Goal: Task Accomplishment & Management: Complete application form

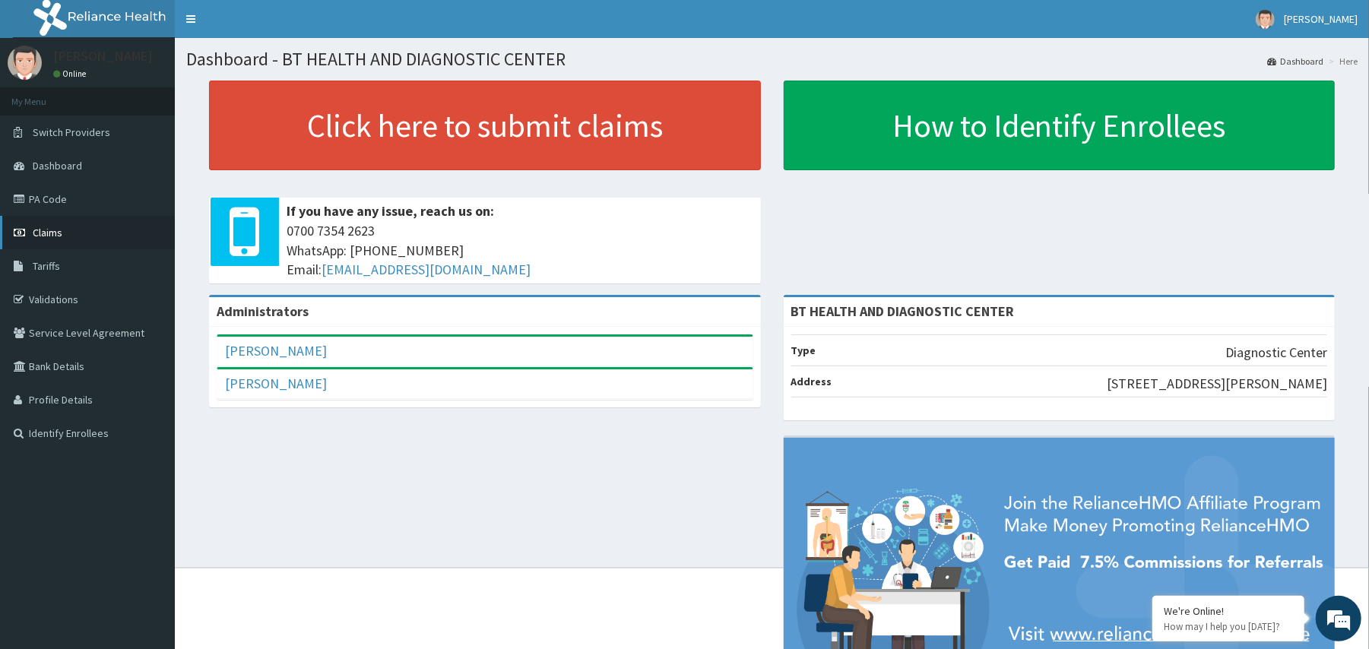
click at [29, 239] on link "Claims" at bounding box center [87, 232] width 175 height 33
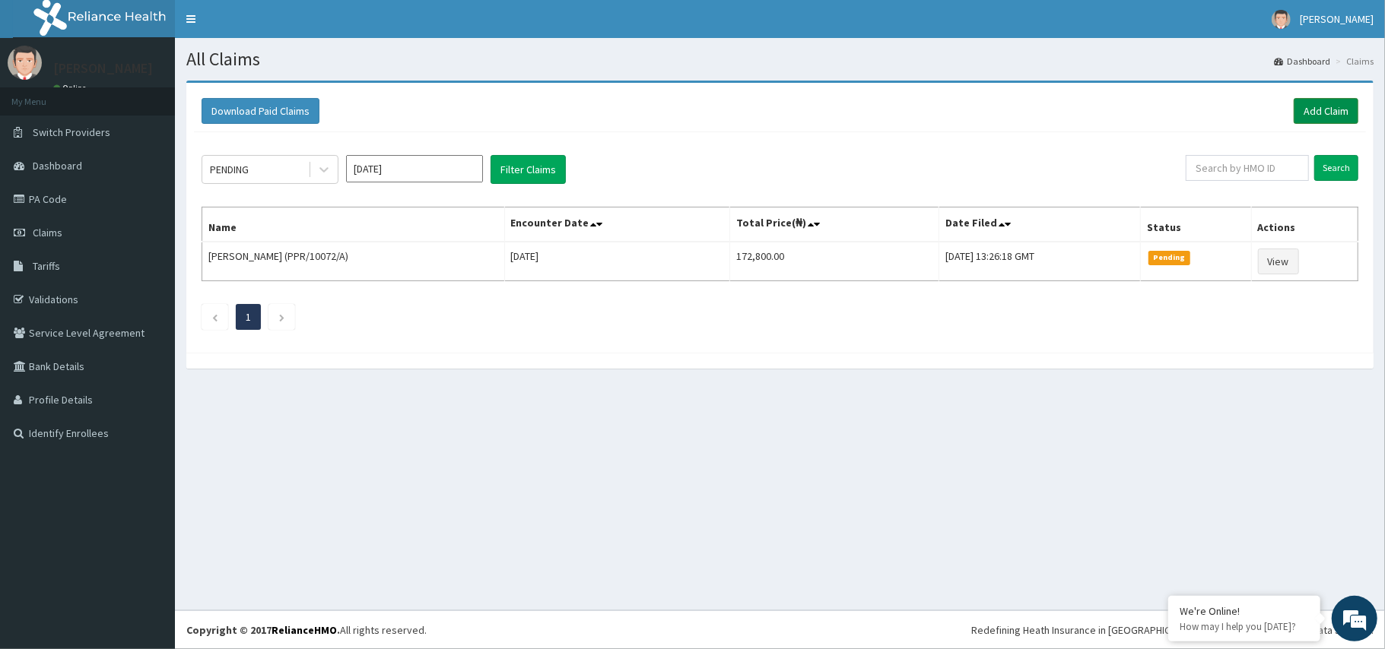
click at [1333, 107] on link "Add Claim" at bounding box center [1325, 111] width 65 height 26
click at [52, 214] on link "PA Code" at bounding box center [87, 198] width 175 height 33
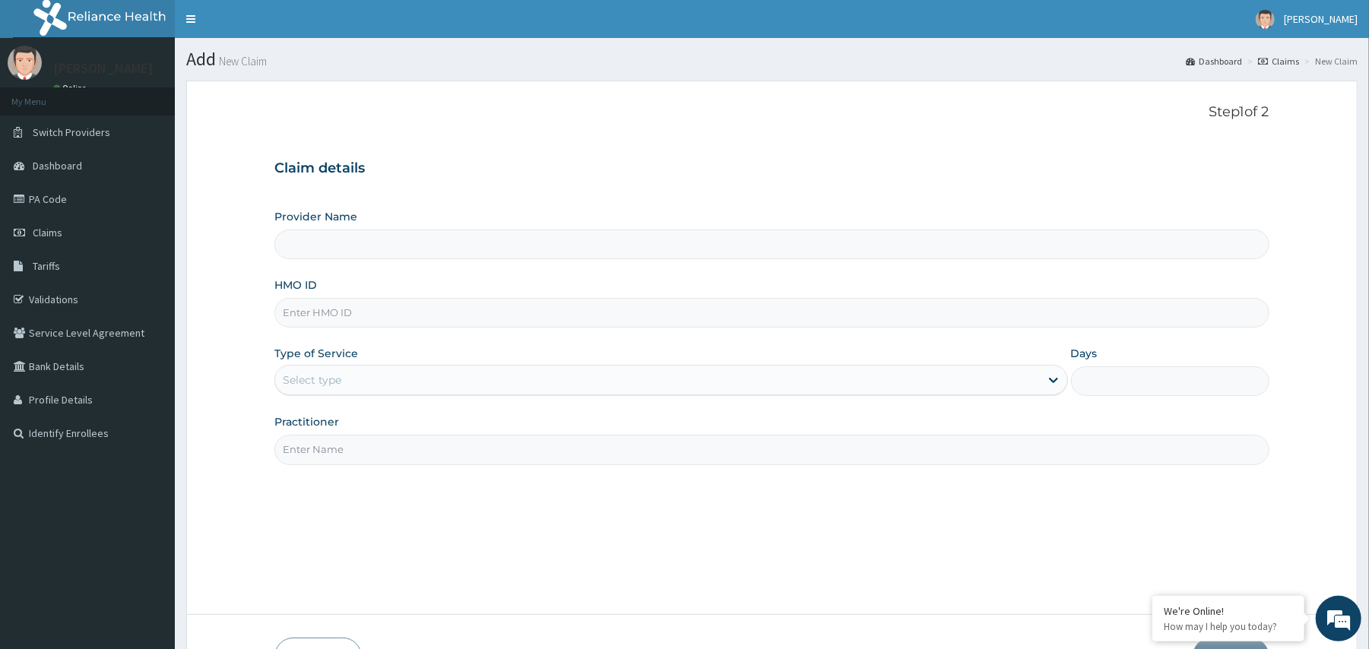
type input "BT HEALTH AND DIAGNOSTIC CENTER"
click at [315, 239] on input "BT HEALTH AND DIAGNOSTIC CENTER" at bounding box center [771, 245] width 994 height 30
click at [323, 320] on input "HMO ID" at bounding box center [771, 313] width 994 height 30
paste input "MWV/10002/A"
type input "MWV/10002/A"
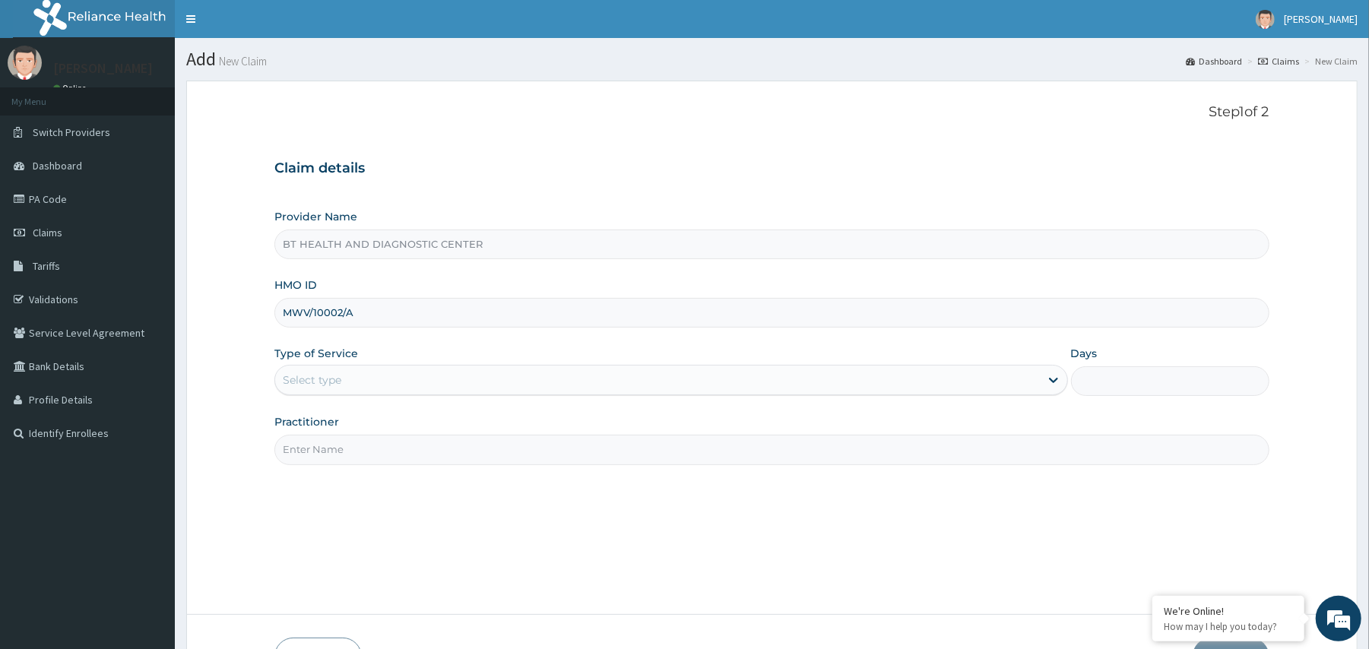
click at [402, 384] on div "Select type" at bounding box center [657, 380] width 764 height 24
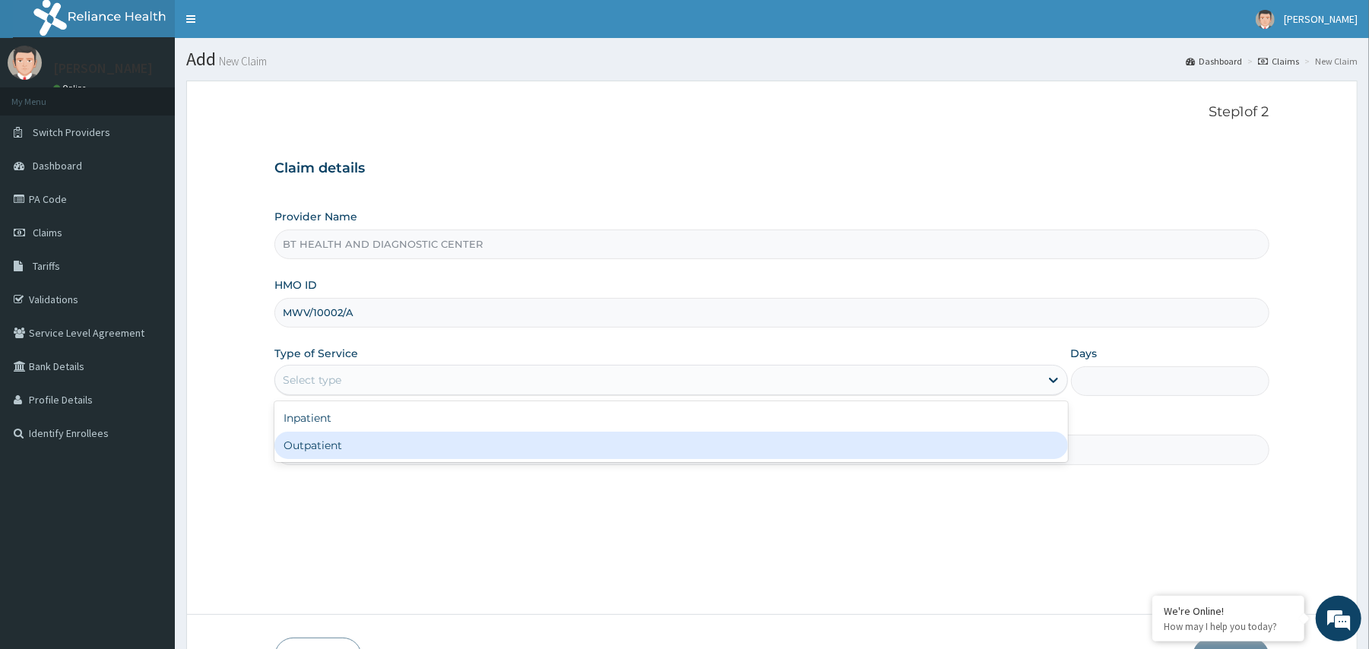
click at [332, 446] on div "Outpatient" at bounding box center [670, 445] width 793 height 27
type input "1"
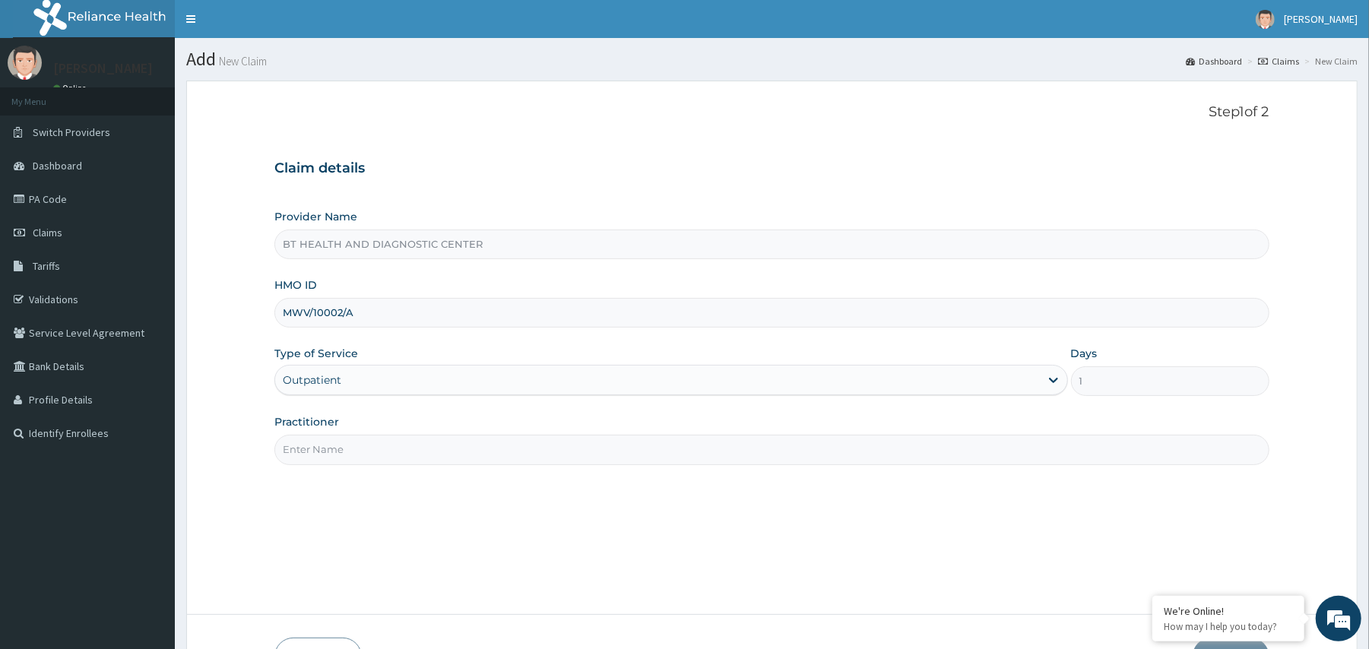
click at [338, 456] on input "Practitioner" at bounding box center [771, 450] width 994 height 30
type input "b"
type input "d"
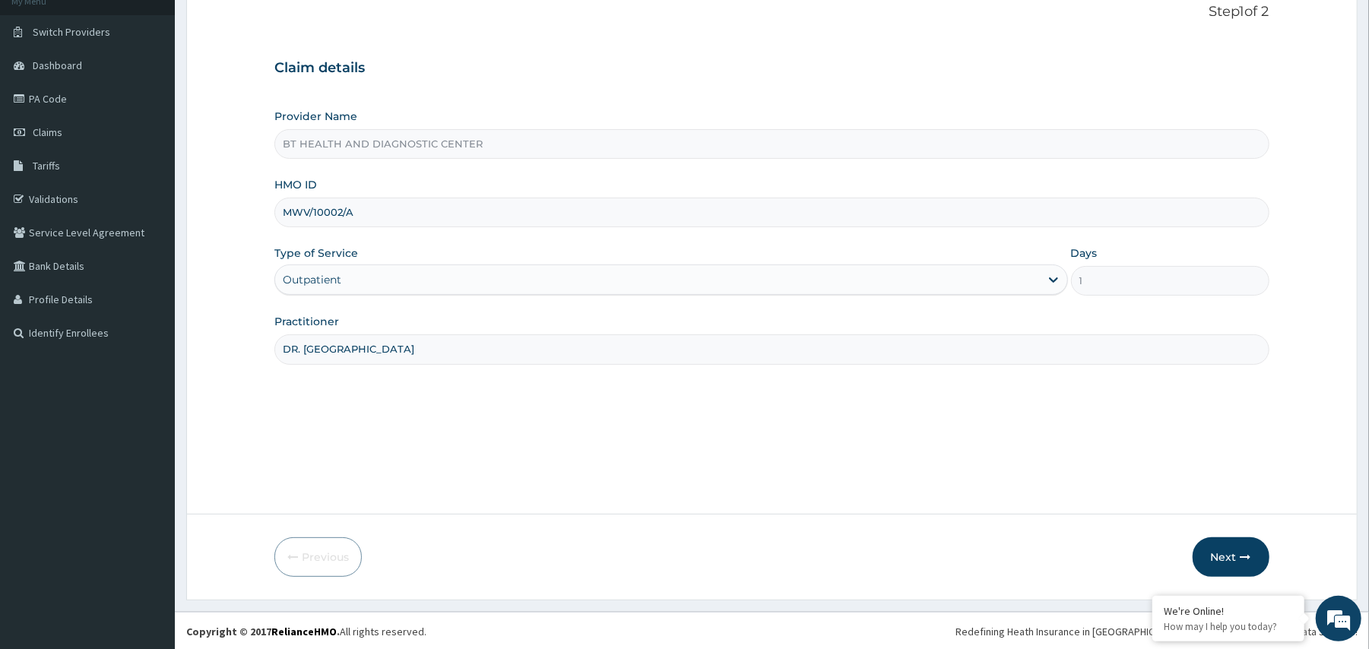
scroll to position [102, 0]
type input "DR. IBIYEYE"
click at [1218, 561] on button "Next" at bounding box center [1231, 556] width 77 height 40
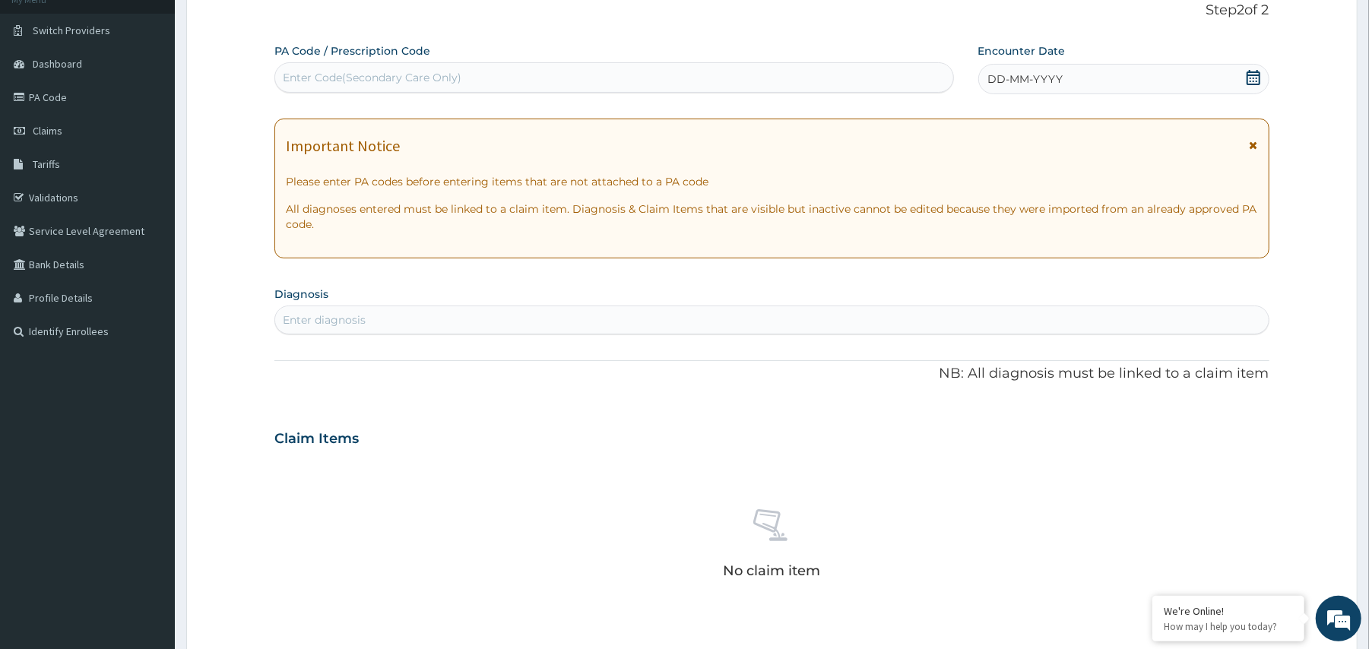
click at [333, 83] on div "Enter Code(Secondary Care Only)" at bounding box center [372, 77] width 179 height 15
paste input "PA/DC6823"
type input "PA/DC6823"
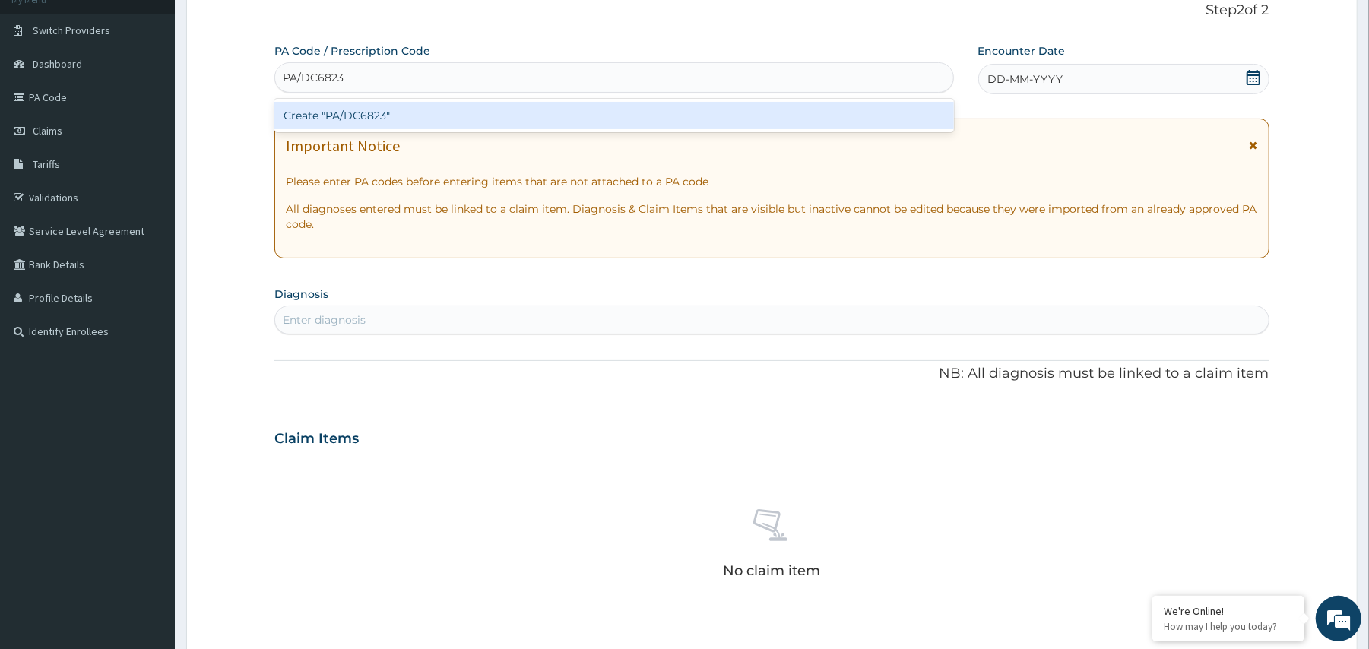
click at [418, 113] on div "Create "PA/DC6823"" at bounding box center [613, 115] width 679 height 27
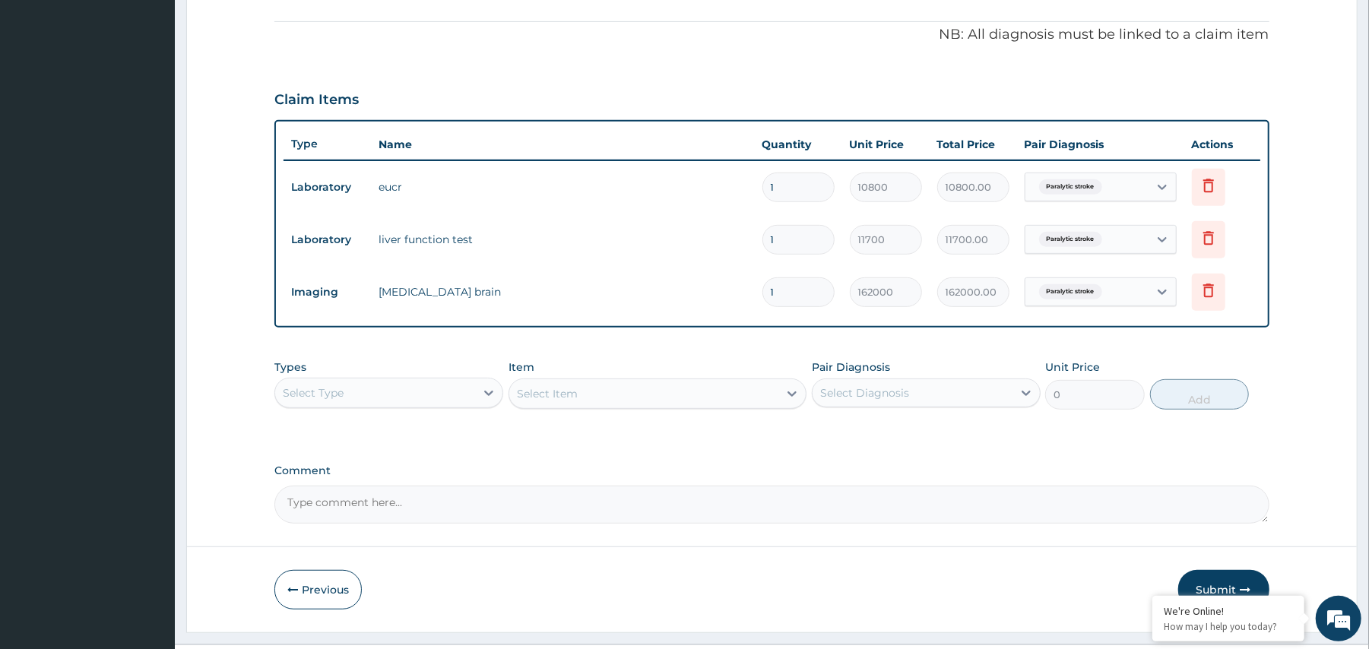
scroll to position [481, 0]
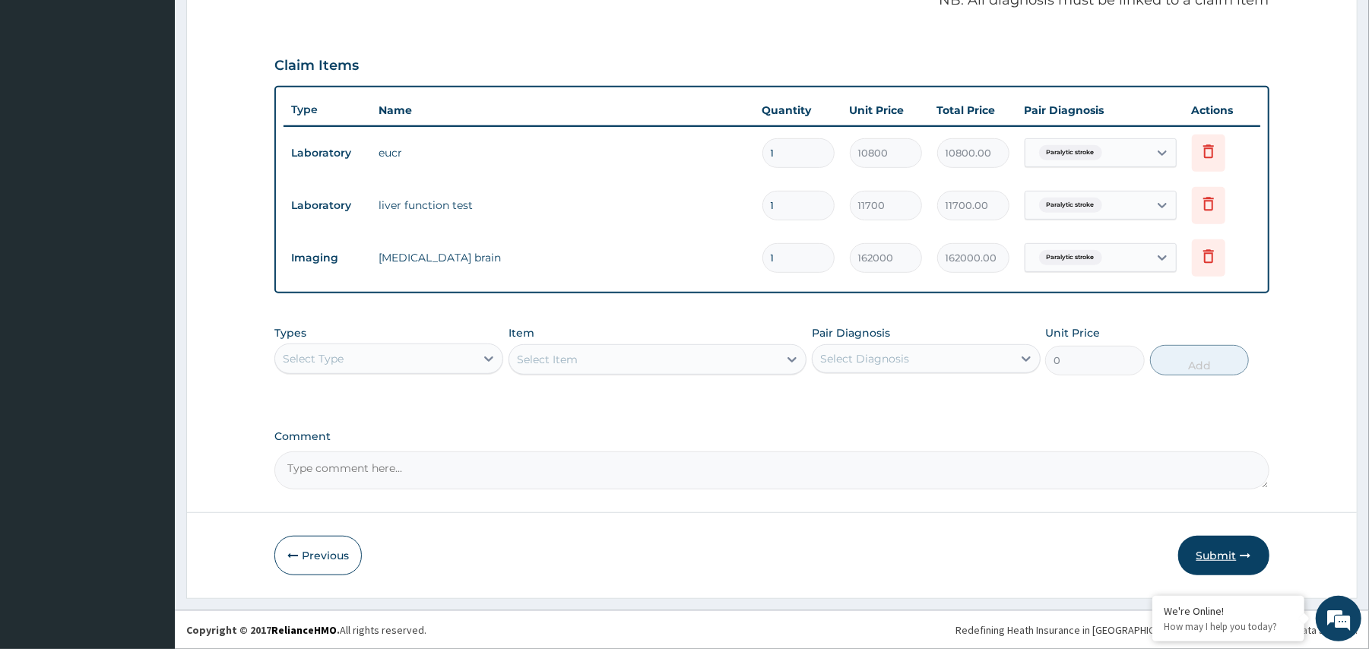
click at [1235, 557] on button "Submit" at bounding box center [1223, 556] width 91 height 40
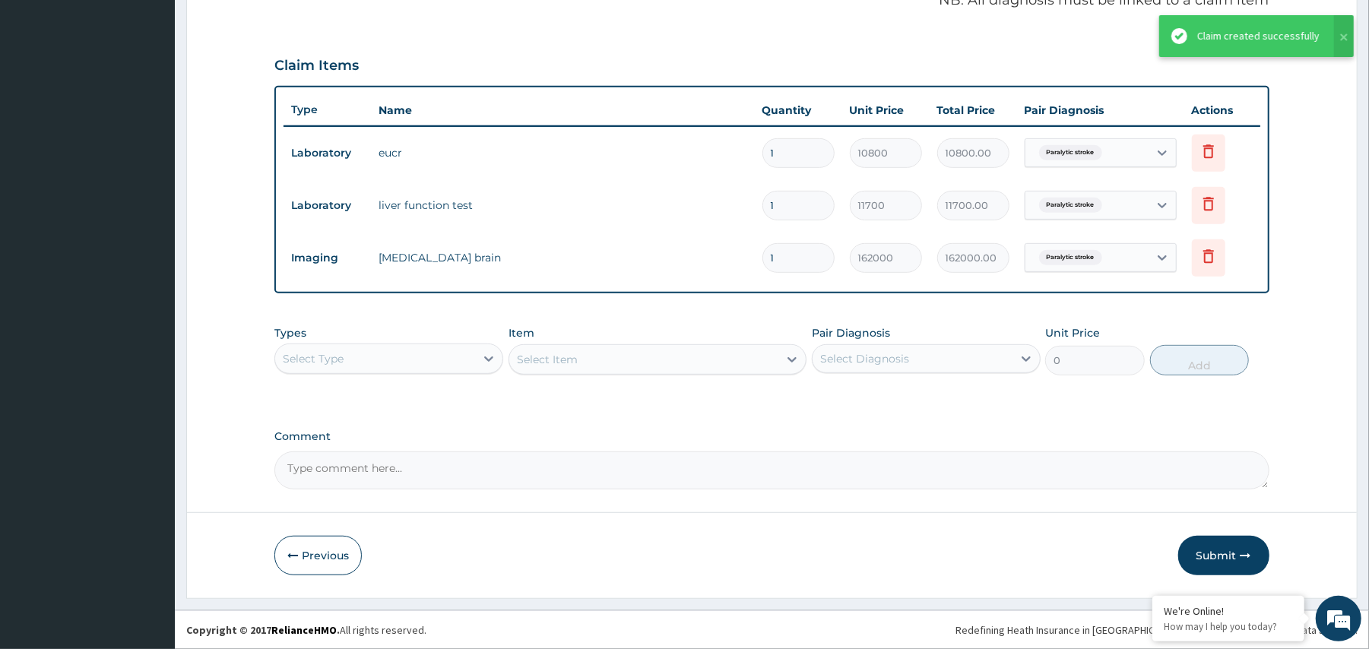
scroll to position [356, 0]
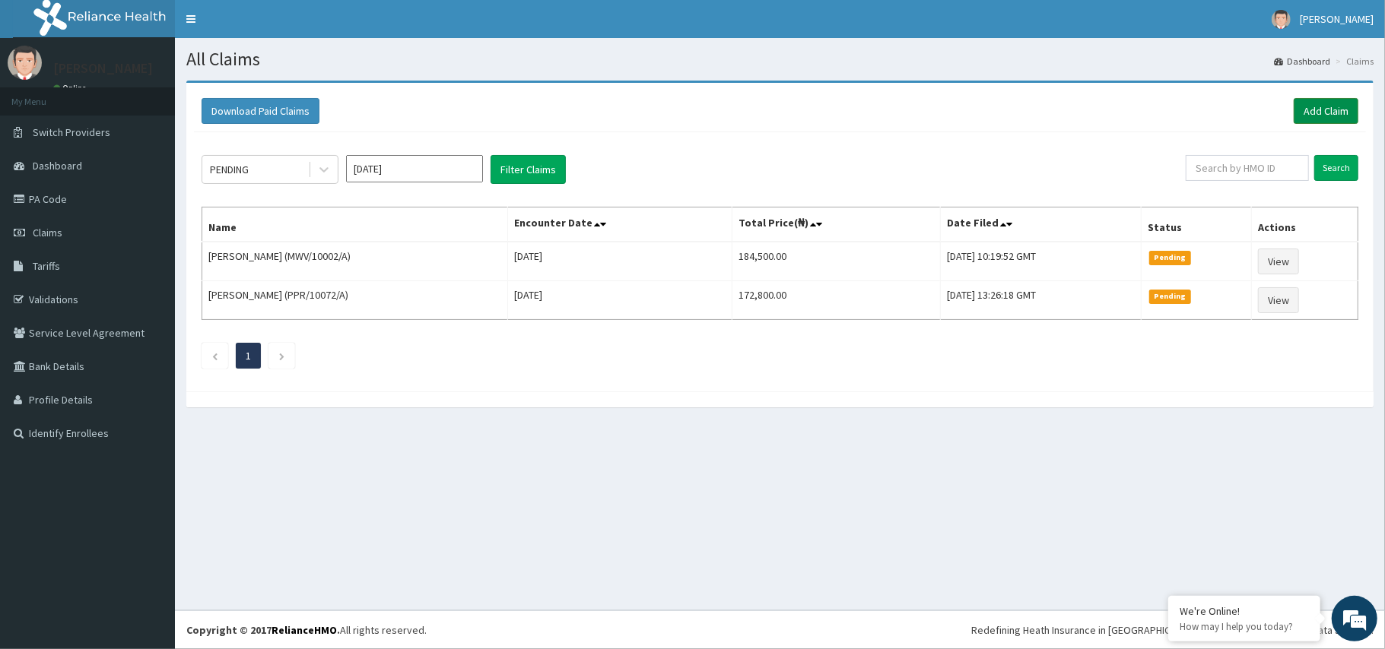
click at [1312, 117] on link "Add Claim" at bounding box center [1325, 111] width 65 height 26
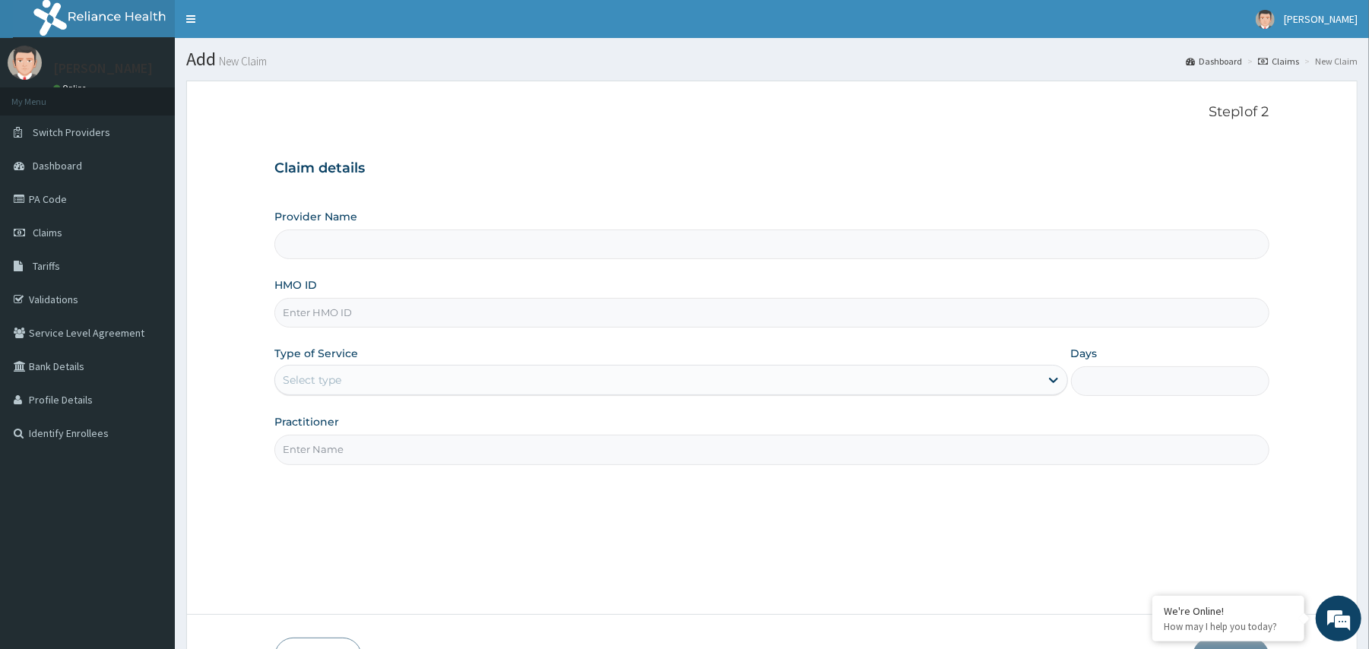
type input "BT HEALTH AND DIAGNOSTIC CENTER"
click at [359, 310] on input "HMO ID" at bounding box center [771, 313] width 994 height 30
paste input "MWV/10002/A"
type input "MWV/10002/A"
click at [338, 380] on div "Select type" at bounding box center [312, 380] width 59 height 15
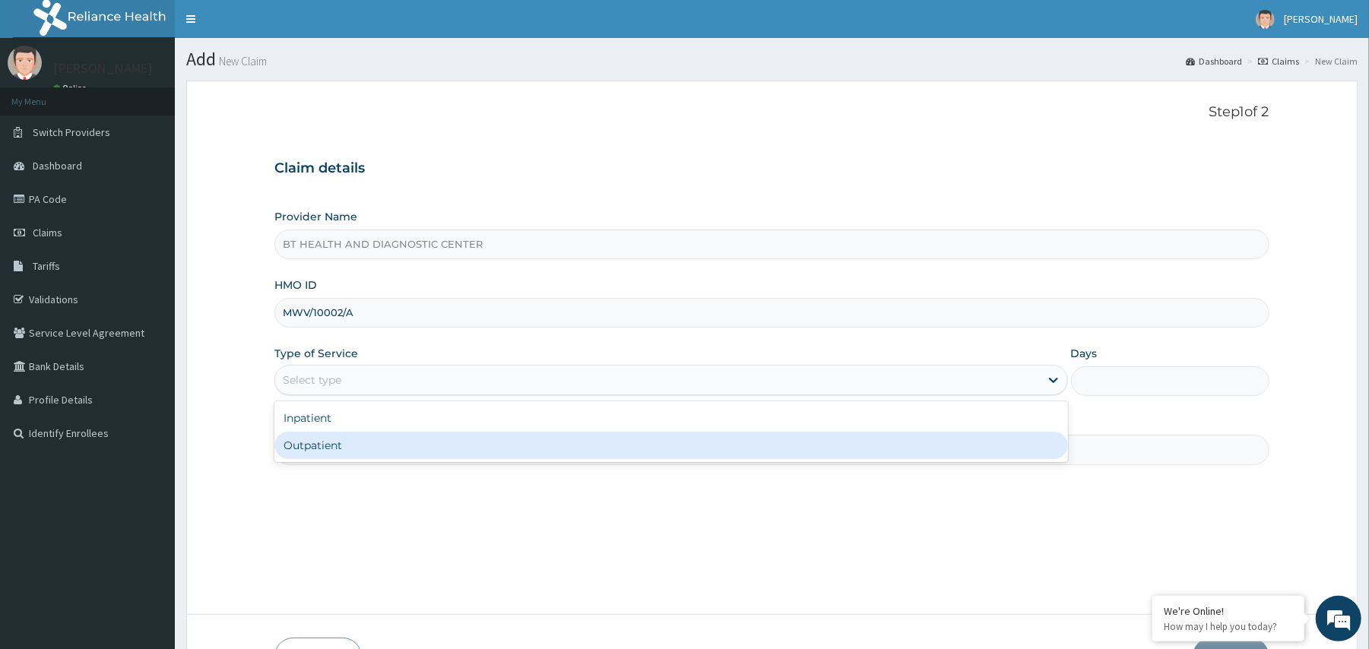
click at [328, 441] on div "Outpatient" at bounding box center [670, 445] width 793 height 27
type input "1"
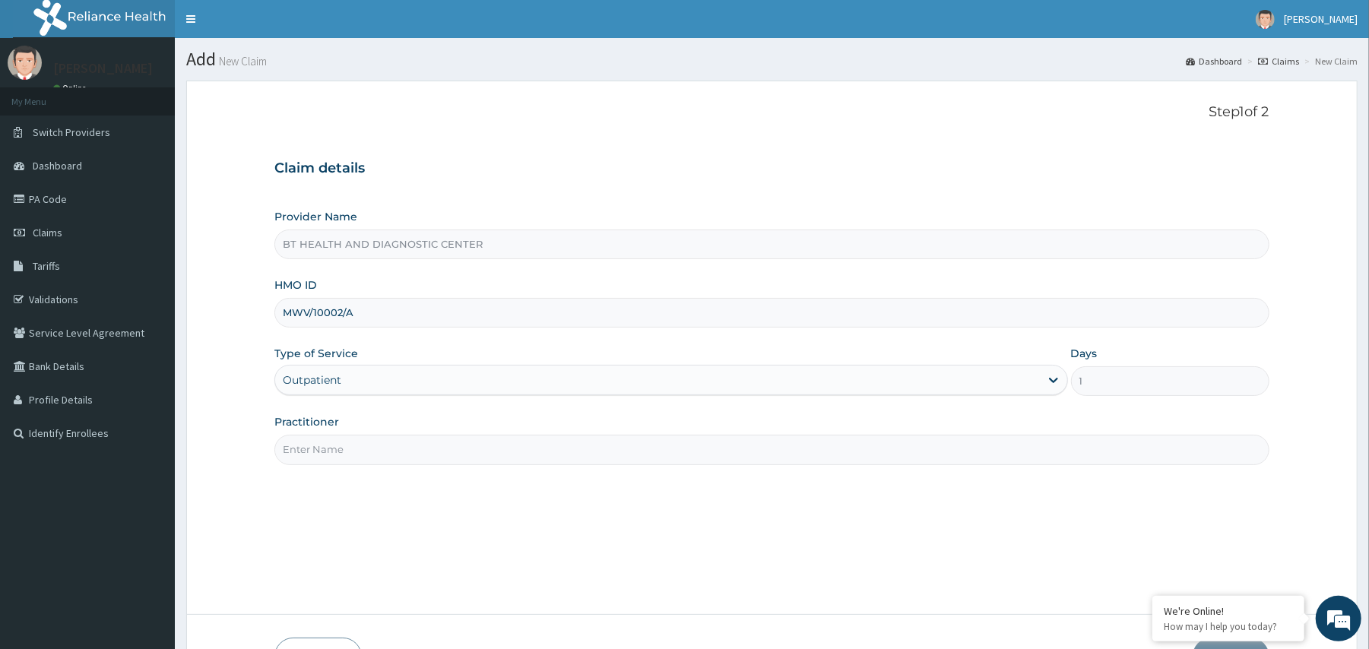
click at [342, 445] on input "Practitioner" at bounding box center [771, 450] width 994 height 30
type input "S"
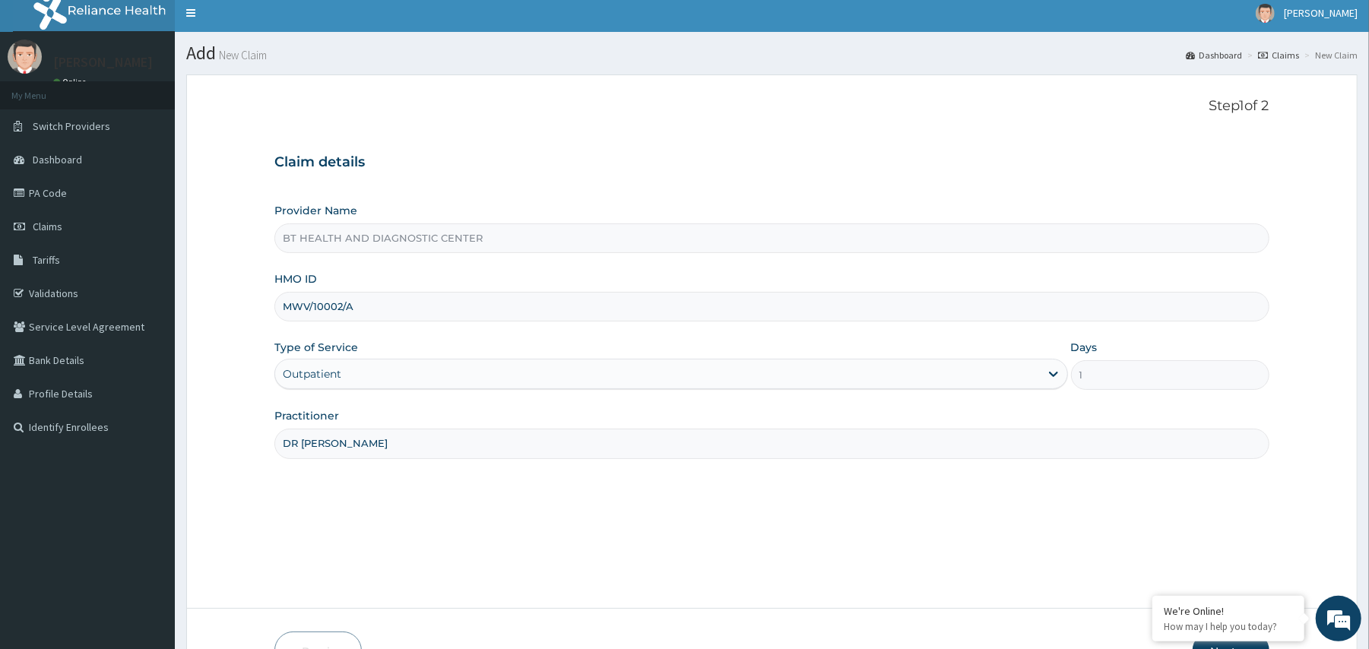
scroll to position [102, 0]
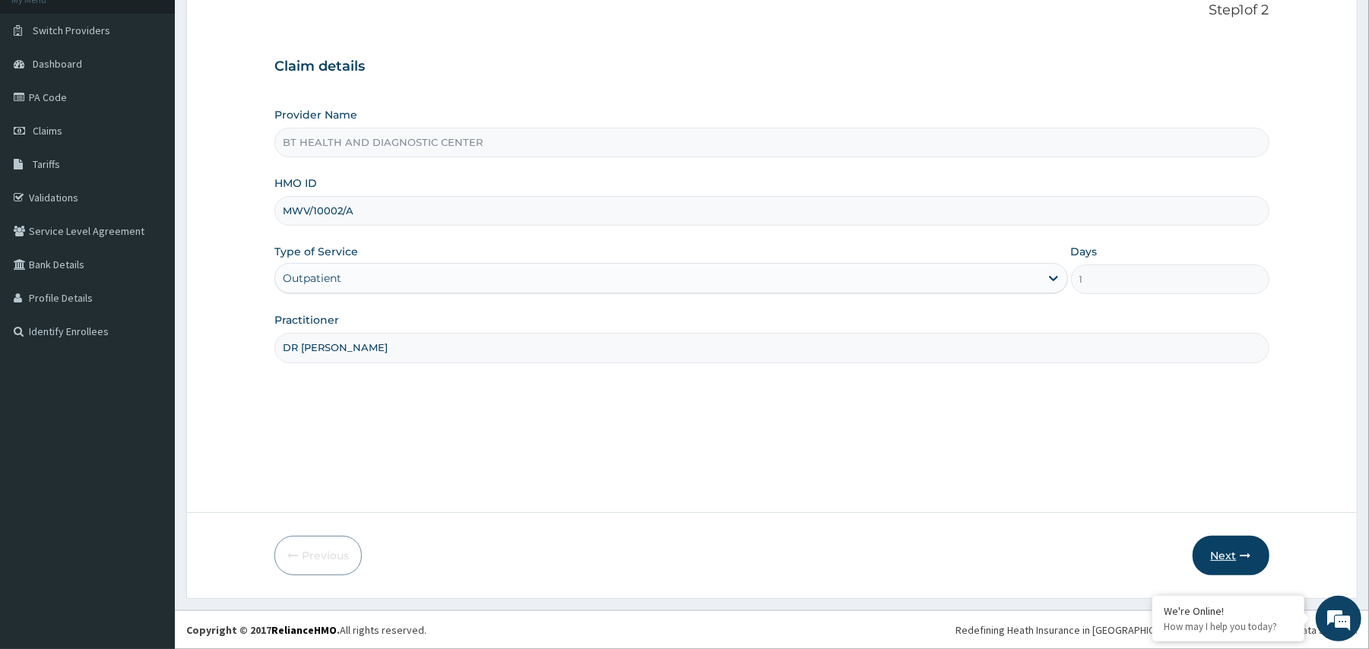
type input "DR IBIYEYE"
click at [1223, 547] on button "Next" at bounding box center [1231, 556] width 77 height 40
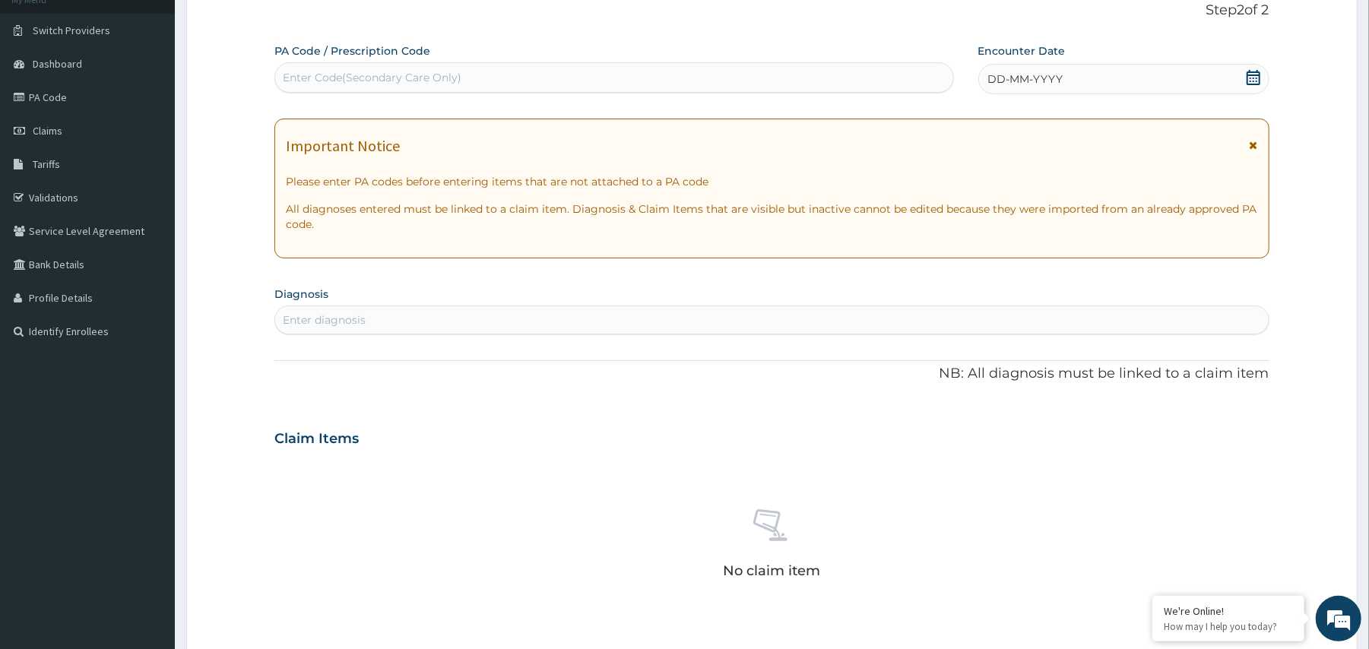
click at [470, 76] on div "Enter Code(Secondary Care Only)" at bounding box center [613, 77] width 677 height 24
paste input "PA/9BA5B8"
type input "PA/9BA5B8"
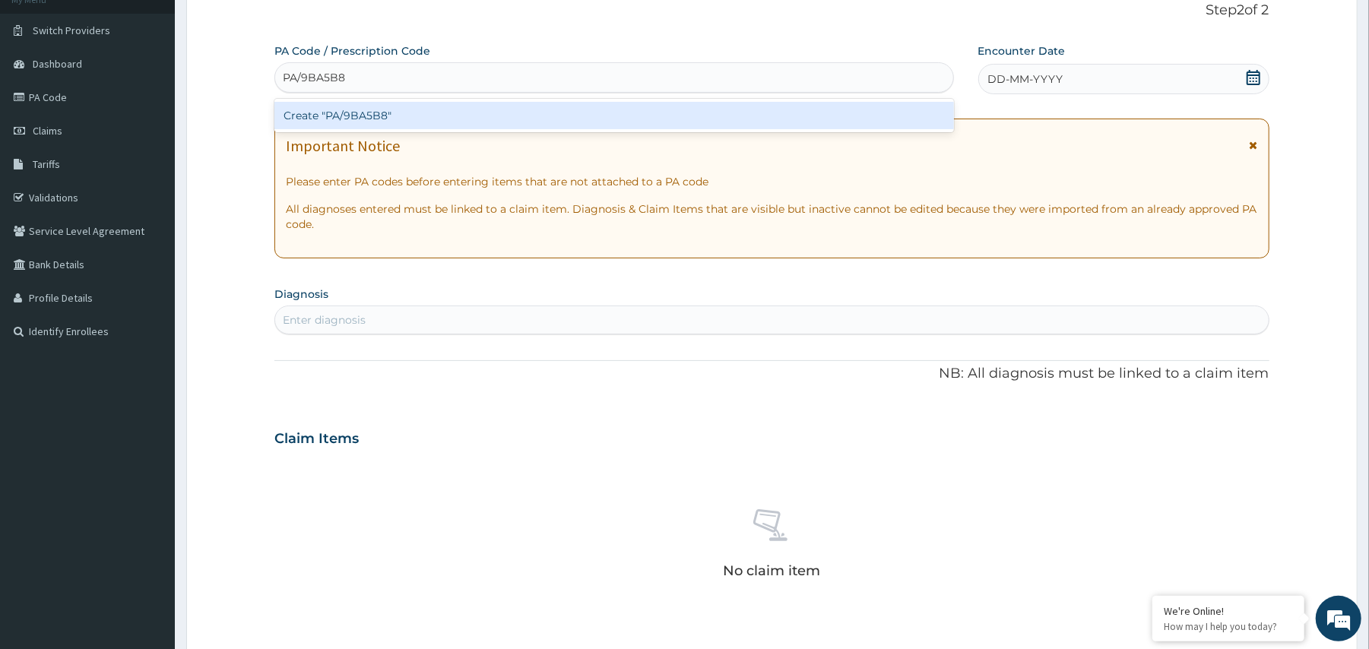
click at [487, 119] on div "Create "PA/9BA5B8"" at bounding box center [613, 115] width 679 height 27
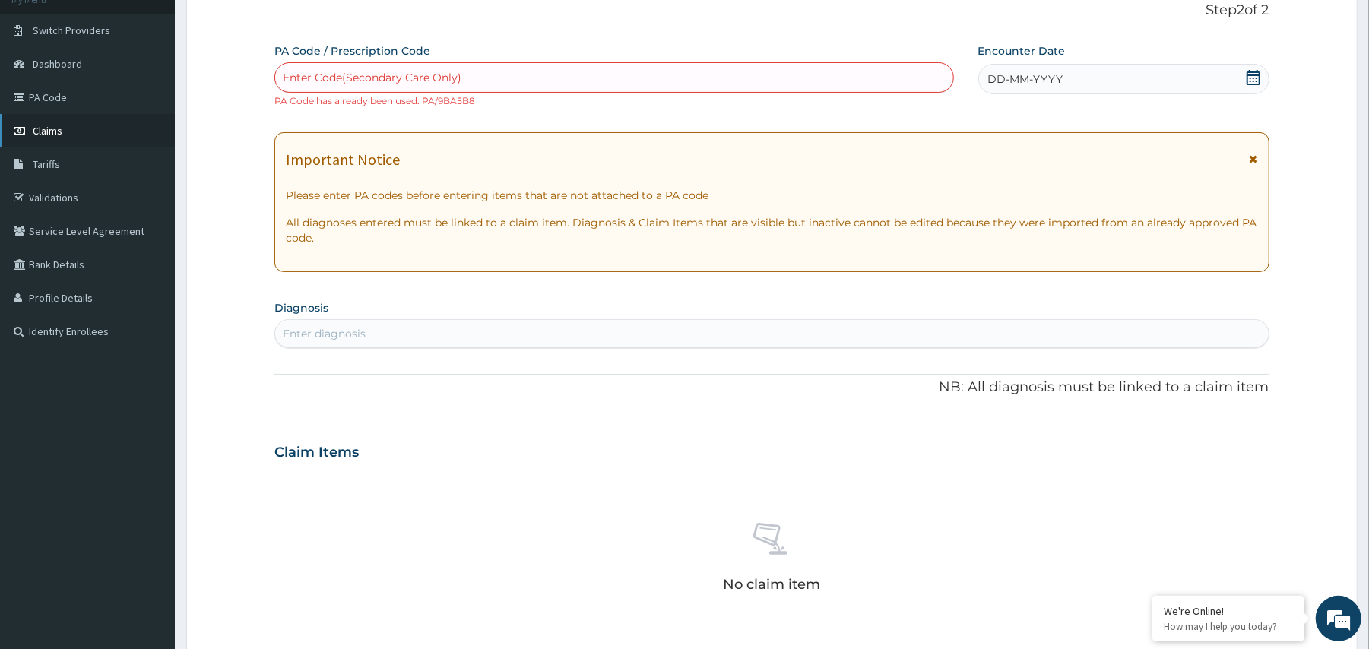
click at [37, 126] on span "Claims" at bounding box center [48, 131] width 30 height 14
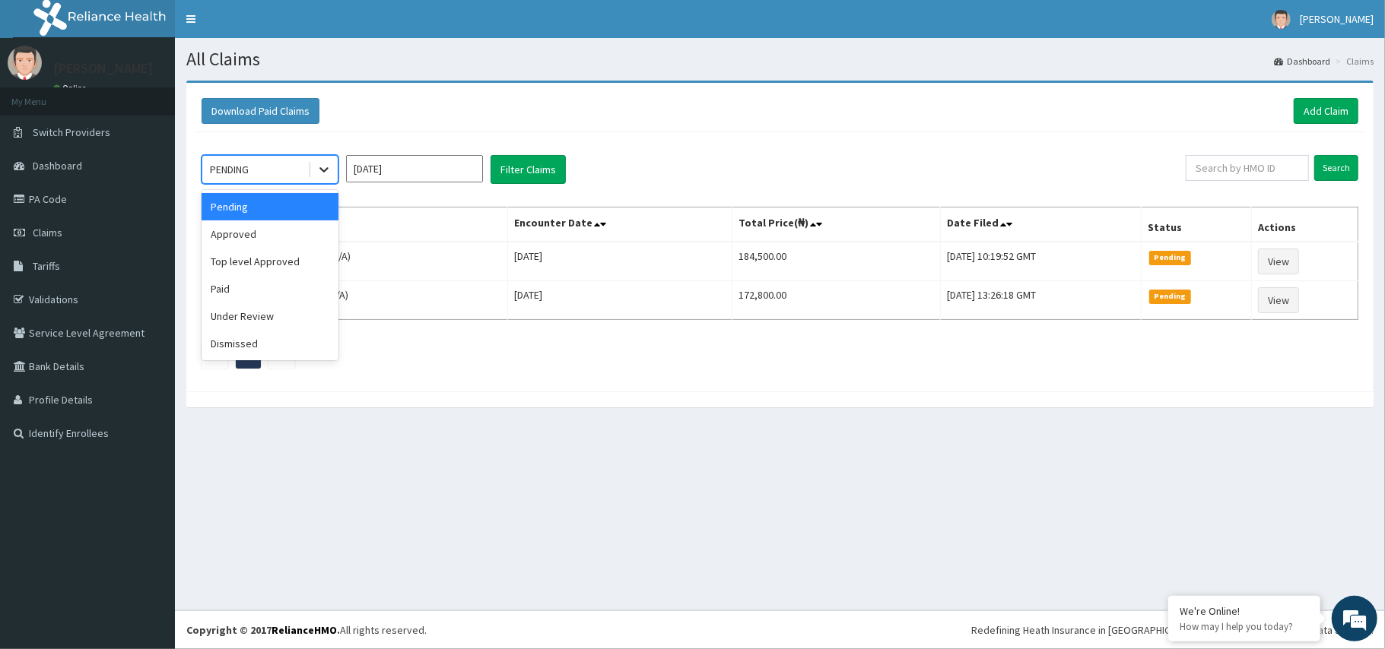
click at [330, 167] on icon at bounding box center [323, 169] width 15 height 15
click at [232, 238] on div "Approved" at bounding box center [269, 233] width 137 height 27
click at [325, 166] on icon at bounding box center [323, 169] width 15 height 15
click at [277, 243] on div "Approved" at bounding box center [269, 233] width 137 height 27
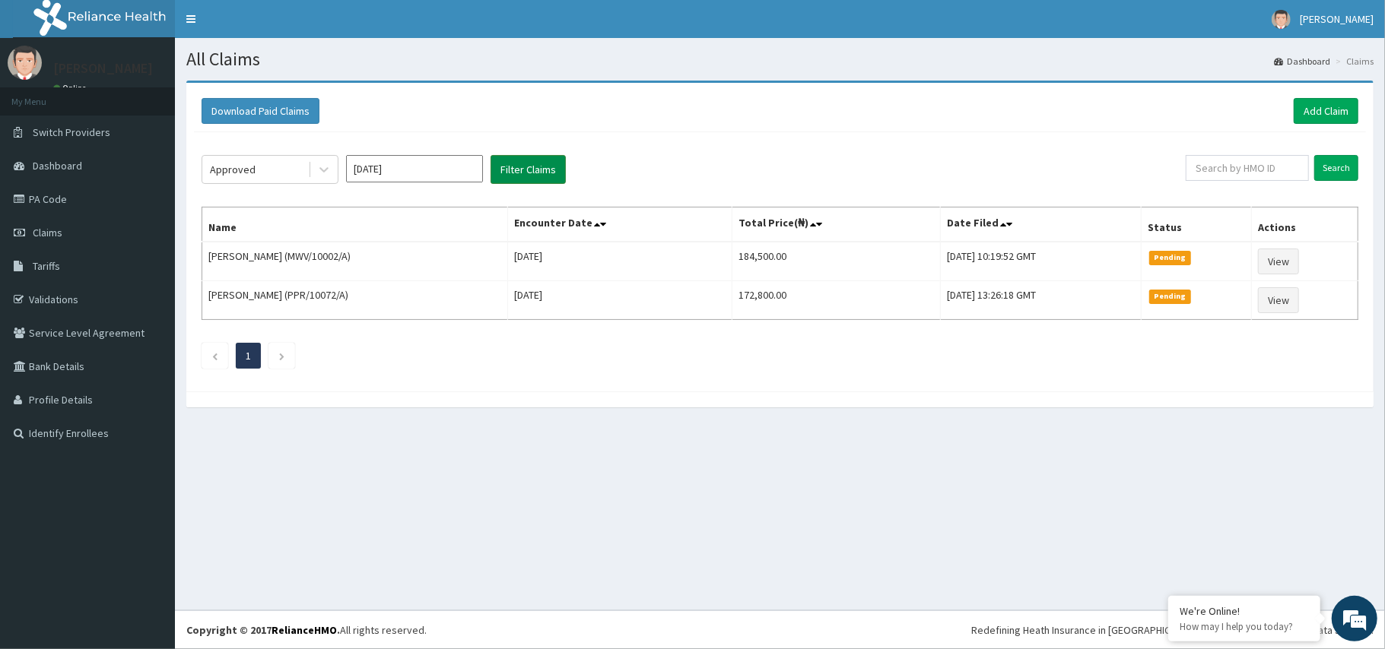
click at [541, 169] on button "Filter Claims" at bounding box center [527, 169] width 75 height 29
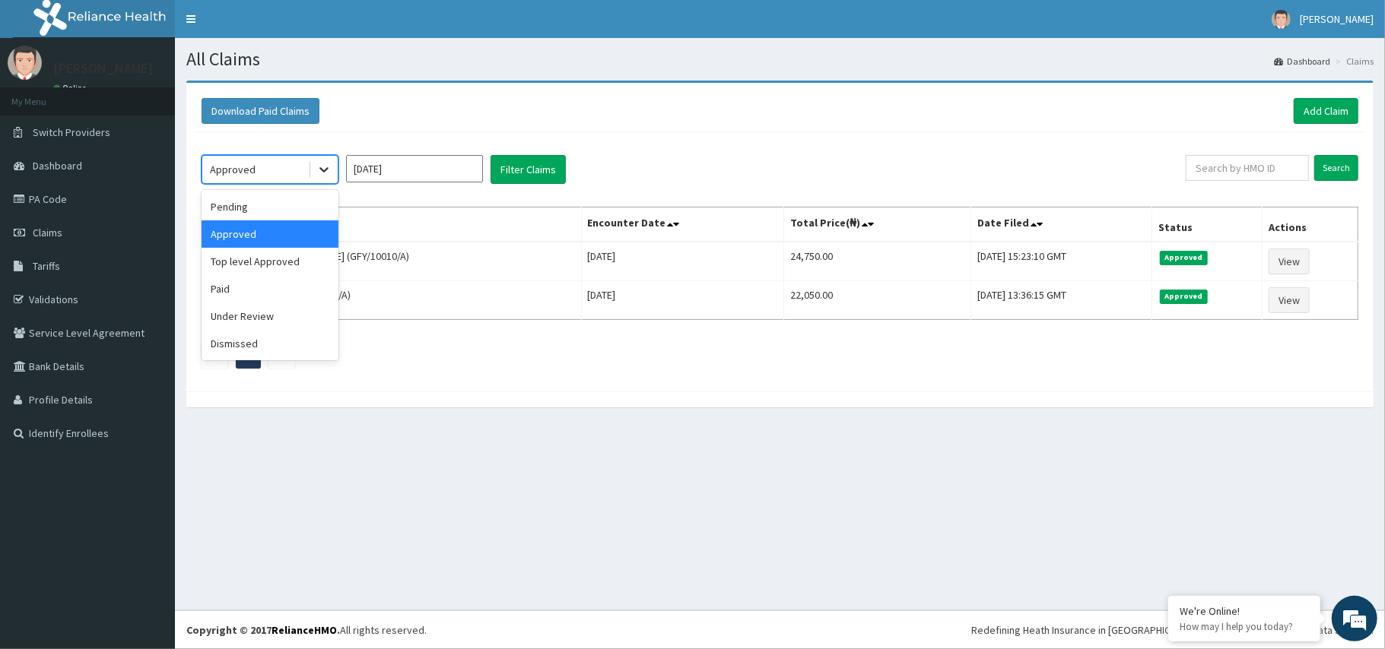
click at [321, 168] on icon at bounding box center [323, 169] width 15 height 15
click at [234, 293] on div "Paid" at bounding box center [269, 288] width 137 height 27
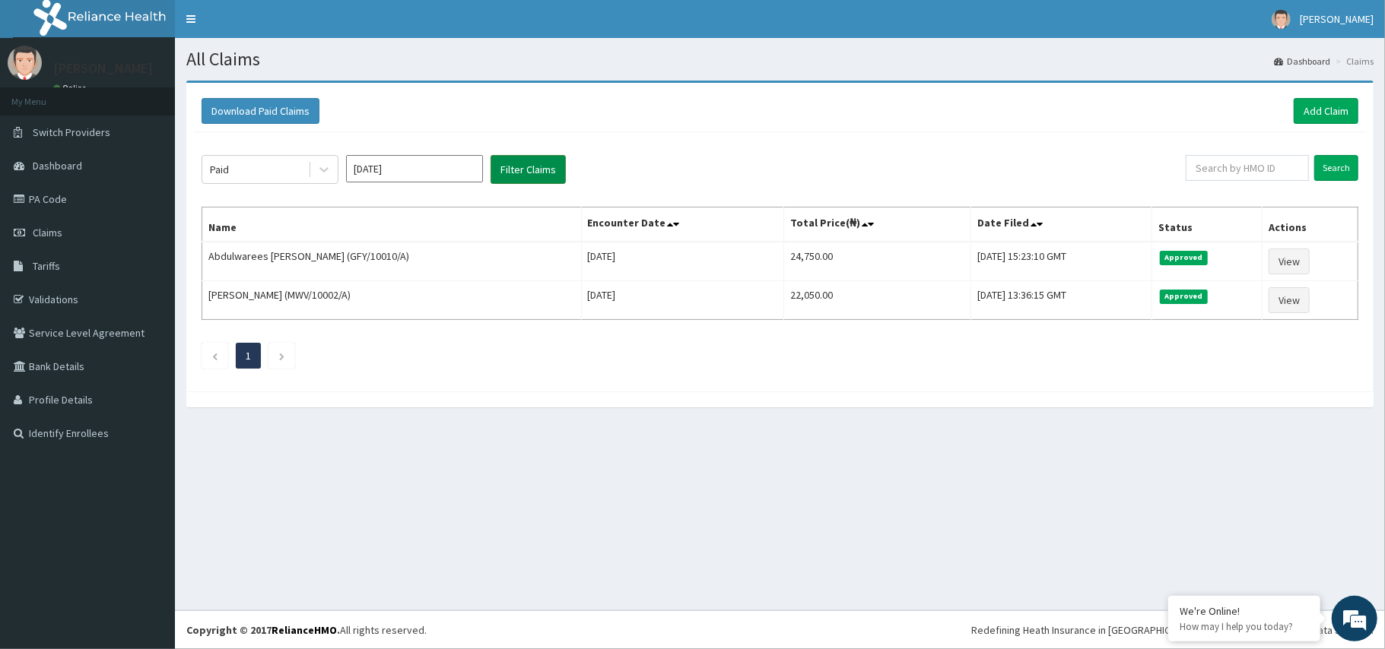
click at [508, 165] on button "Filter Claims" at bounding box center [527, 169] width 75 height 29
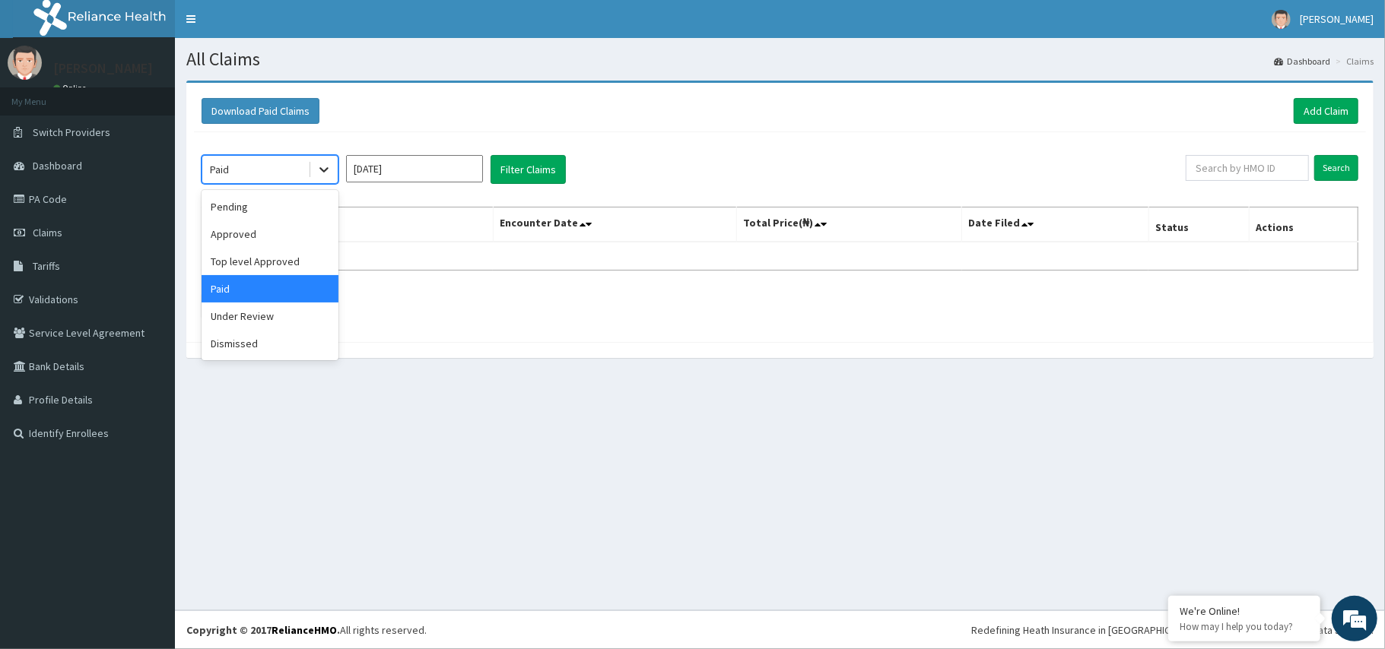
click at [330, 169] on icon at bounding box center [323, 169] width 15 height 15
click at [245, 214] on div "Pending" at bounding box center [269, 206] width 137 height 27
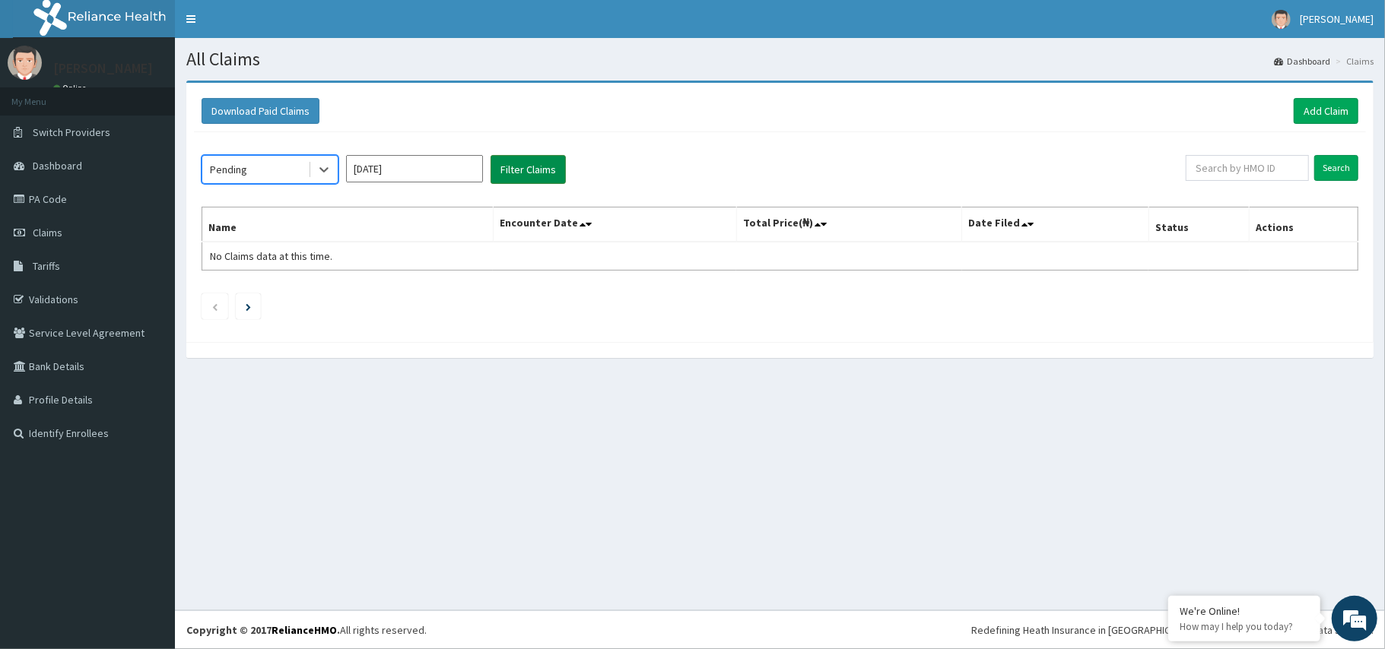
click at [496, 173] on button "Filter Claims" at bounding box center [527, 169] width 75 height 29
